Goal: Obtain resource: Download file/media

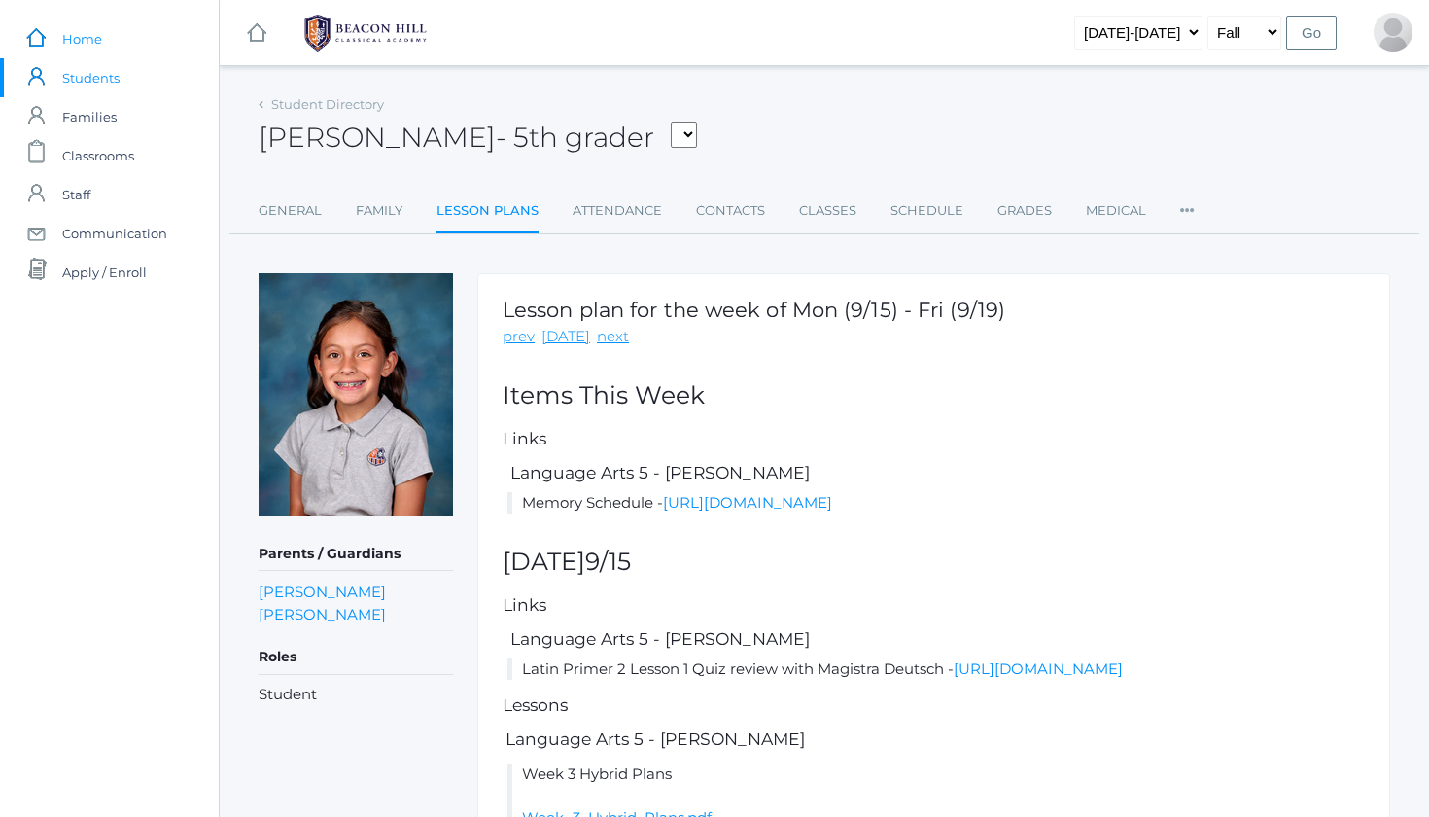
click at [96, 45] on span "Home" at bounding box center [82, 38] width 40 height 39
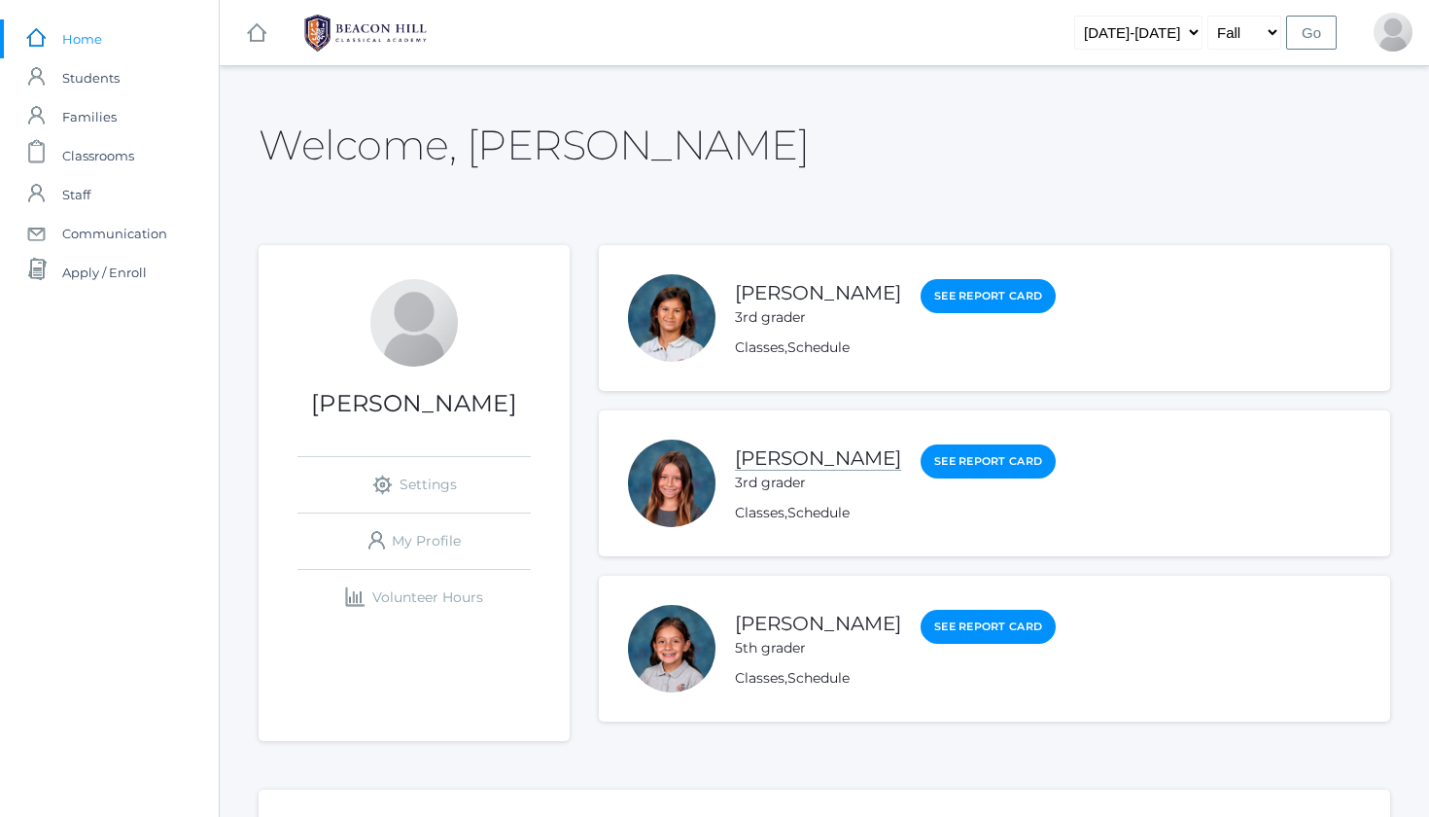
click at [807, 456] on link "[PERSON_NAME]" at bounding box center [818, 458] width 166 height 24
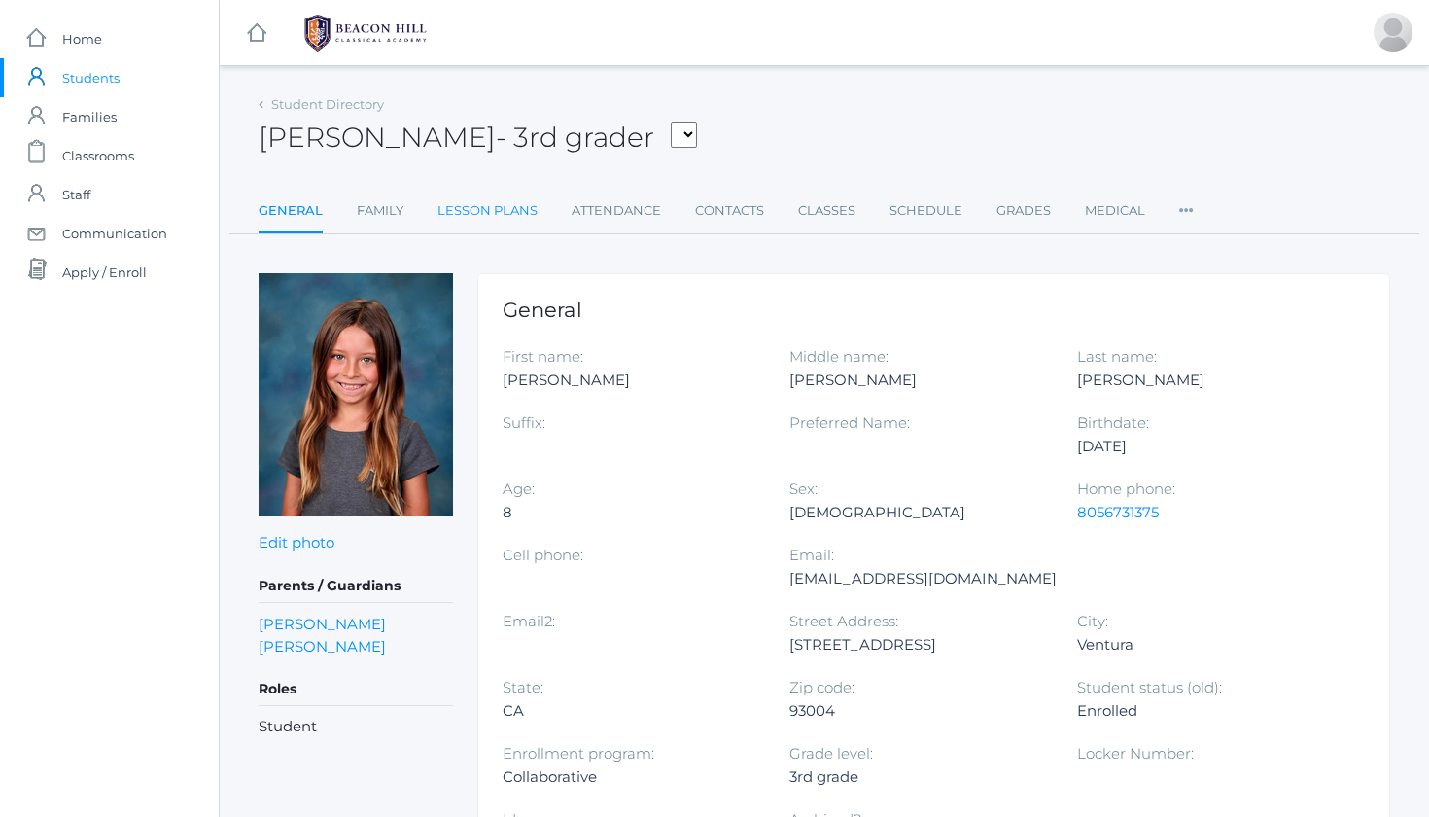
click at [480, 212] on link "Lesson Plans" at bounding box center [488, 211] width 100 height 39
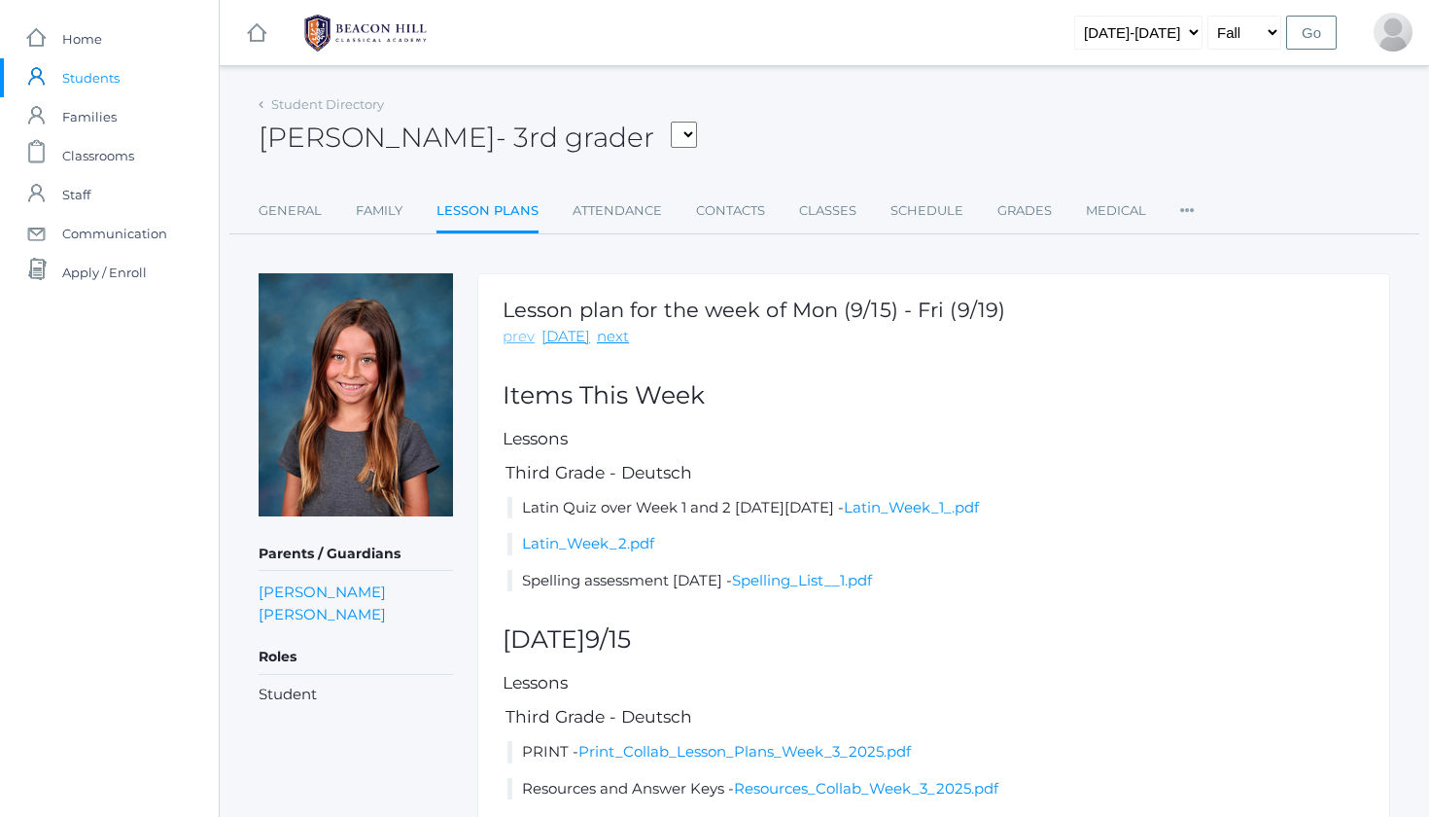
click at [513, 339] on link "prev" at bounding box center [519, 337] width 32 height 22
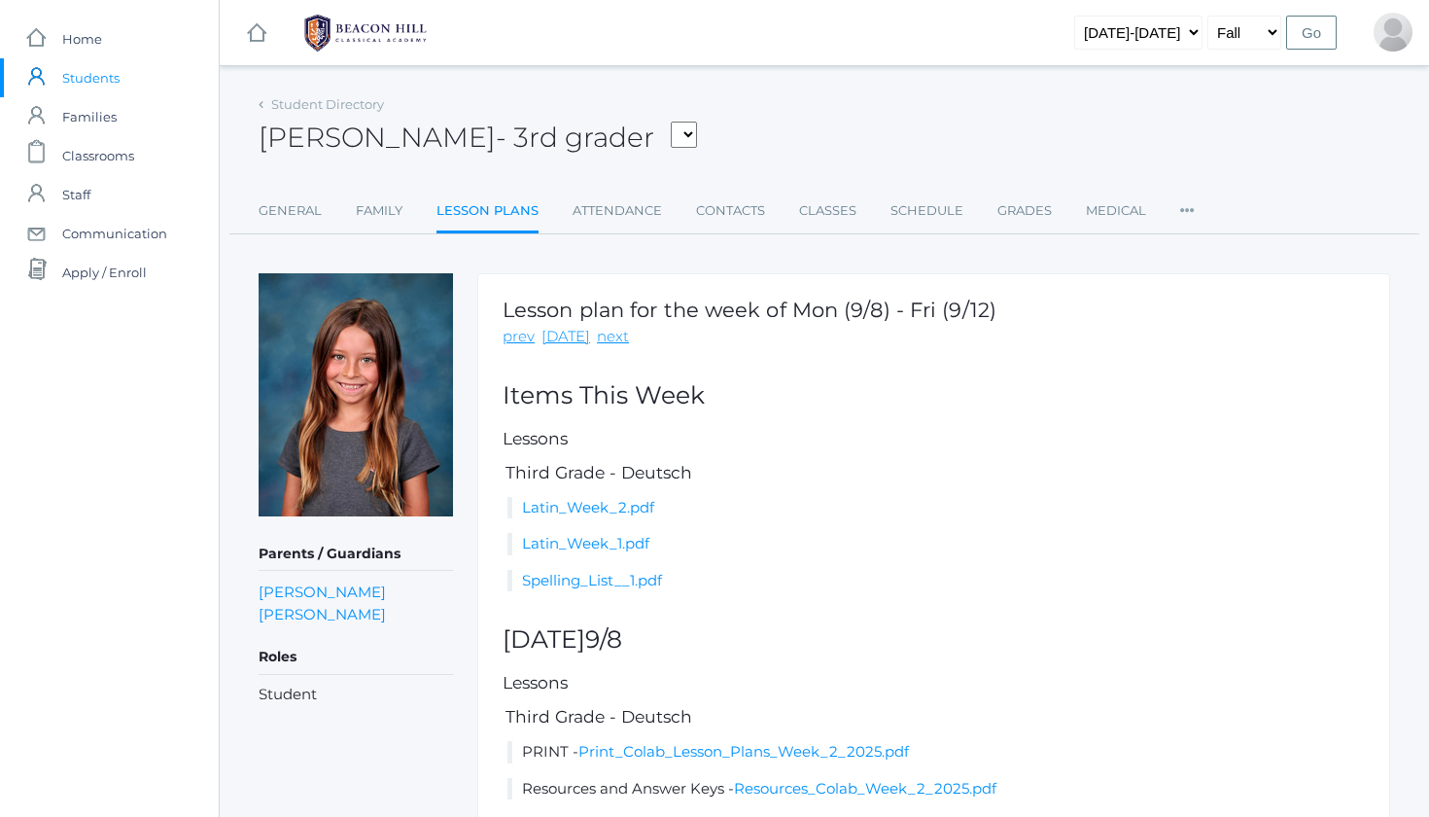
click at [513, 339] on link "prev" at bounding box center [519, 337] width 32 height 22
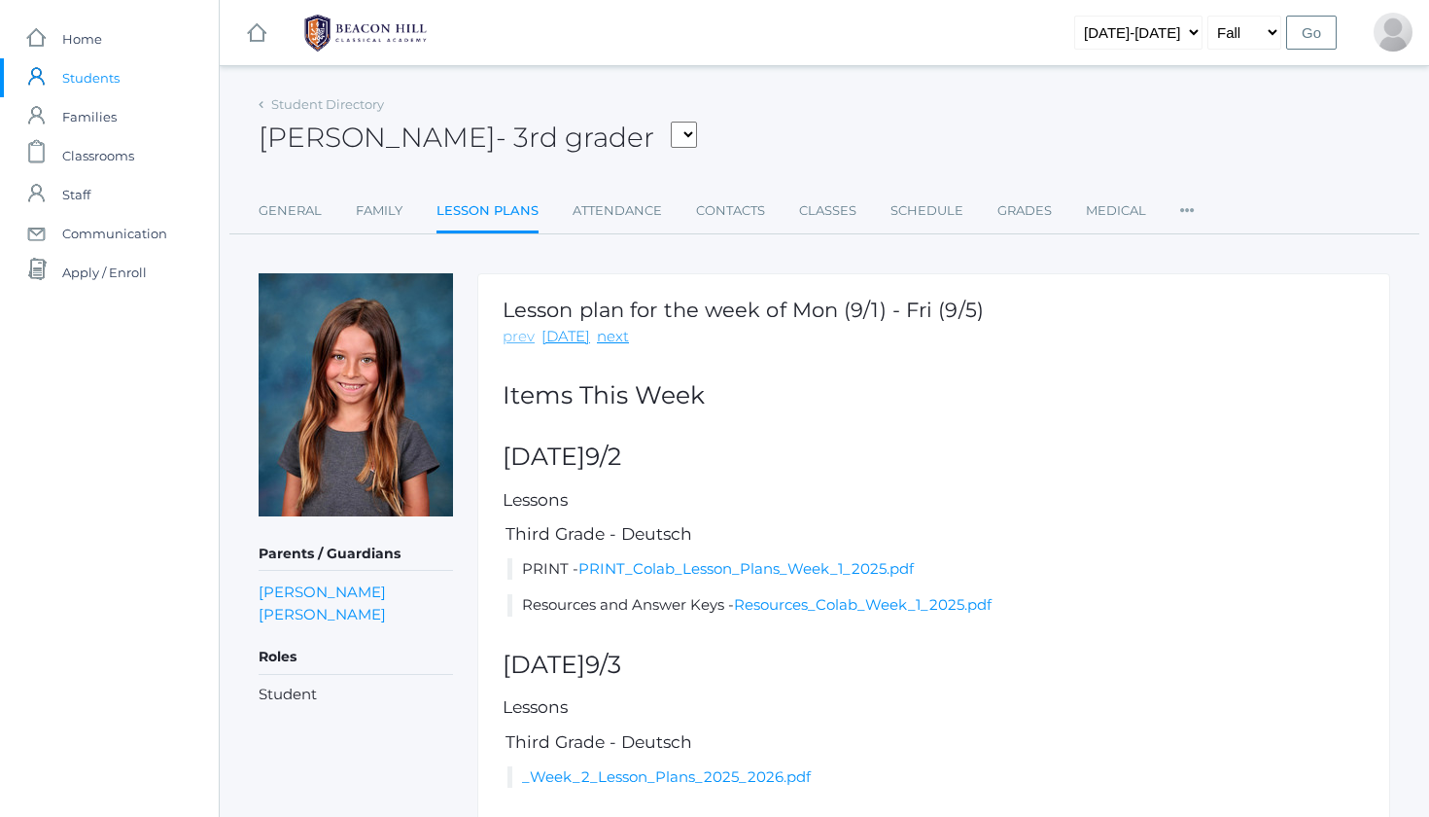
click at [515, 339] on link "prev" at bounding box center [519, 337] width 32 height 22
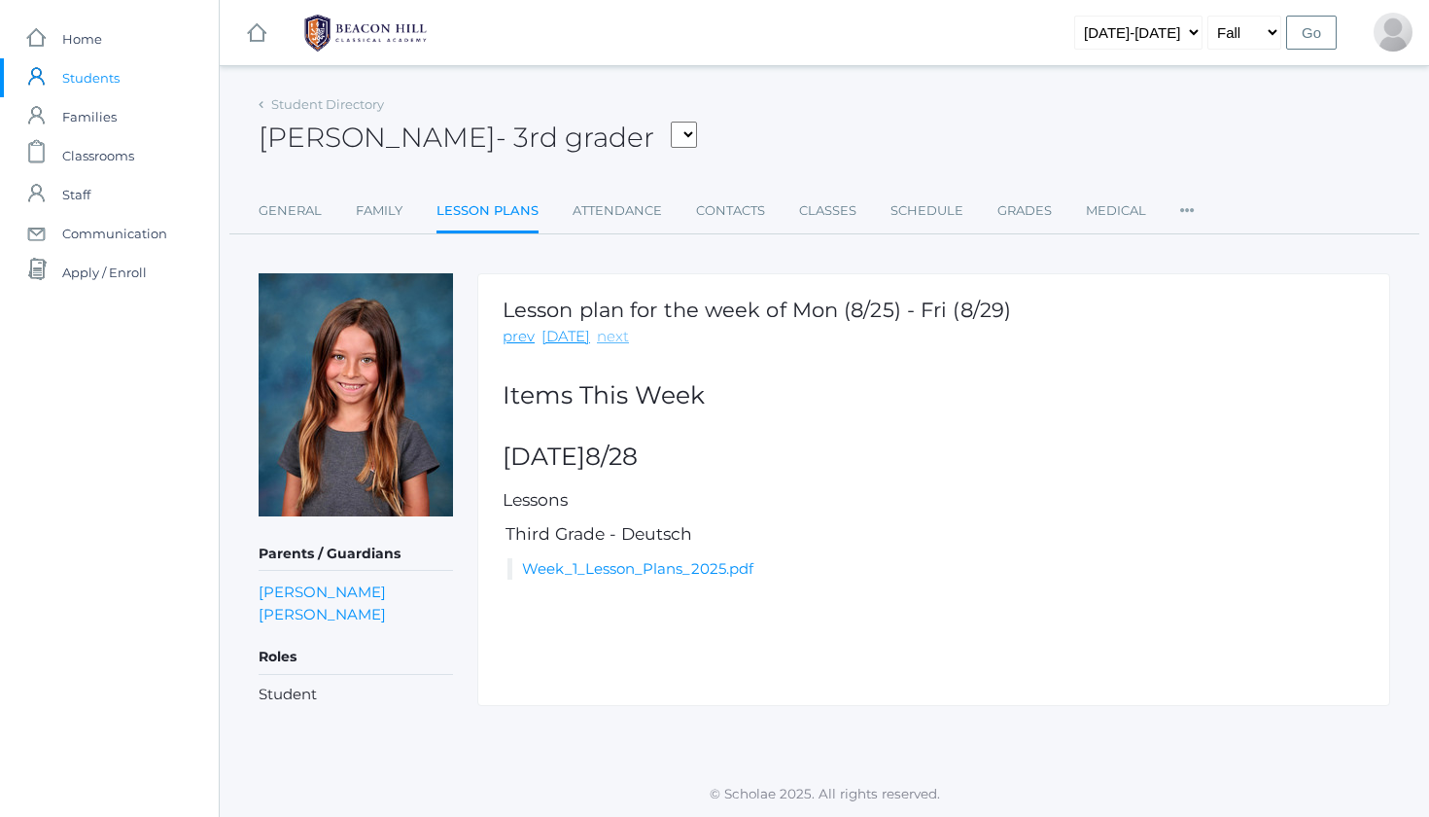
click at [605, 341] on link "next" at bounding box center [613, 337] width 32 height 22
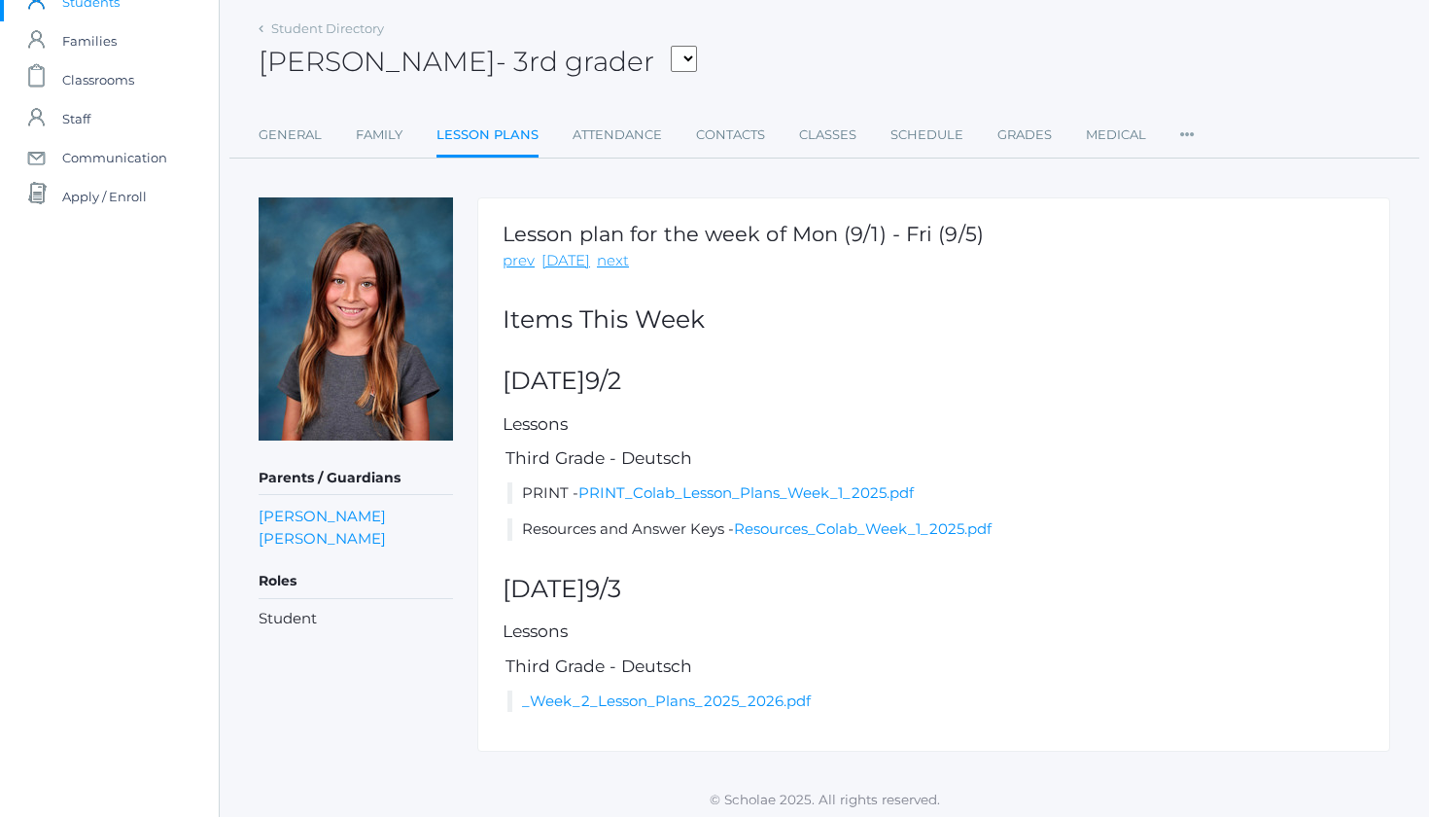
scroll to position [75, 0]
click at [607, 696] on link "_Week_2_Lesson_Plans_2025_2026.pdf" at bounding box center [666, 701] width 289 height 18
click at [687, 497] on link "PRINT_Colab_Lesson_Plans_Week_1_2025.pdf" at bounding box center [745, 493] width 335 height 18
